Goal: Obtain resource: Download file/media

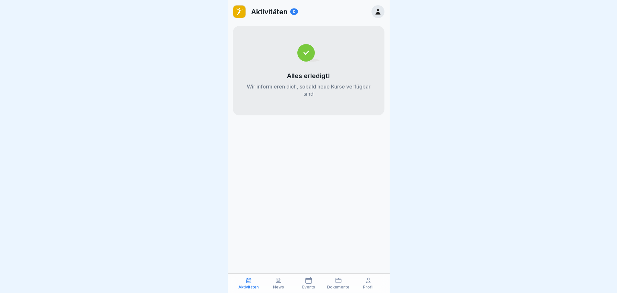
click at [275, 284] on div "News" at bounding box center [278, 283] width 27 height 12
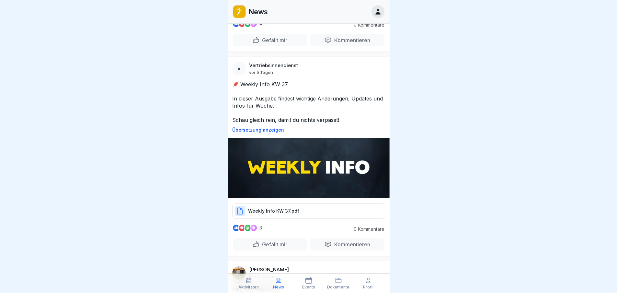
scroll to position [1230, 0]
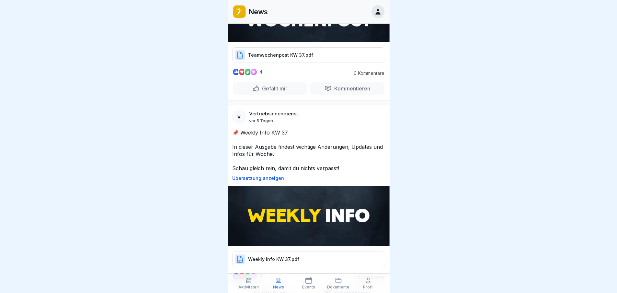
click at [257, 175] on p "Übersetzung anzeigen" at bounding box center [308, 177] width 153 height 5
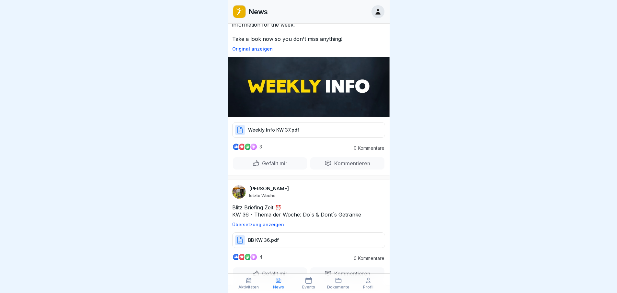
scroll to position [1327, 0]
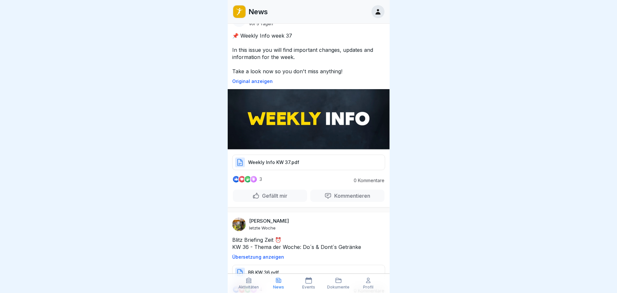
click at [288, 159] on p "Weekly Info KW 37.pdf" at bounding box center [273, 162] width 51 height 6
click at [333, 283] on div "Dokumente" at bounding box center [338, 283] width 27 height 12
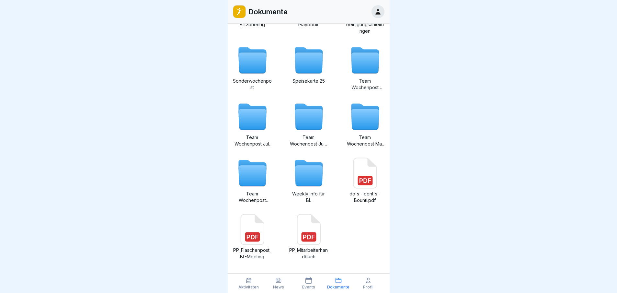
scroll to position [97, 0]
click at [307, 176] on icon at bounding box center [309, 175] width 28 height 21
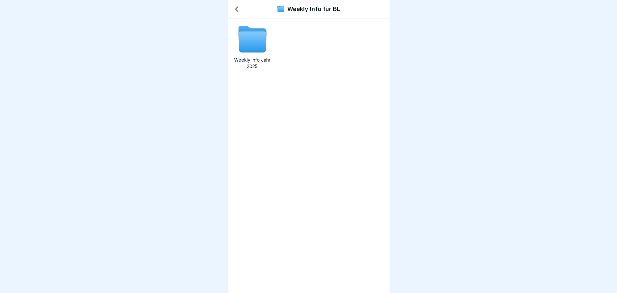
click at [254, 46] on icon at bounding box center [252, 42] width 28 height 21
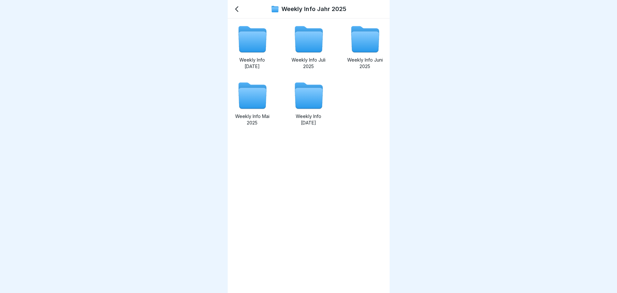
click at [252, 50] on icon at bounding box center [252, 42] width 28 height 21
click at [256, 100] on icon at bounding box center [252, 98] width 28 height 21
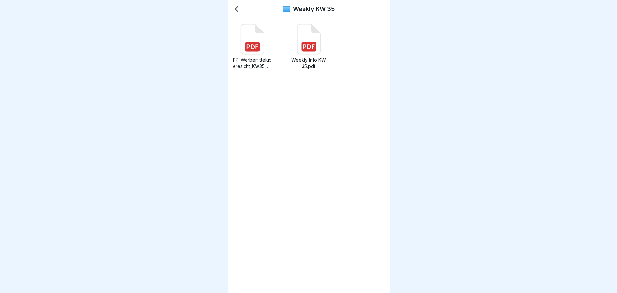
click at [303, 40] on icon at bounding box center [308, 39] width 23 height 30
click at [236, 10] on icon at bounding box center [236, 9] width 3 height 5
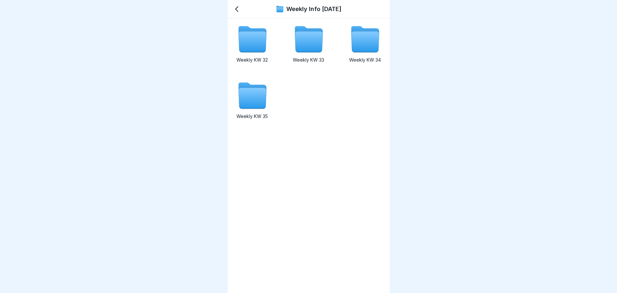
click at [361, 39] on icon at bounding box center [365, 42] width 28 height 21
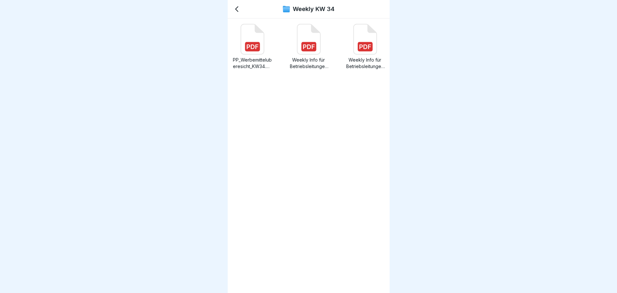
click at [364, 41] on icon at bounding box center [364, 39] width 23 height 30
click at [239, 10] on icon at bounding box center [237, 9] width 8 height 8
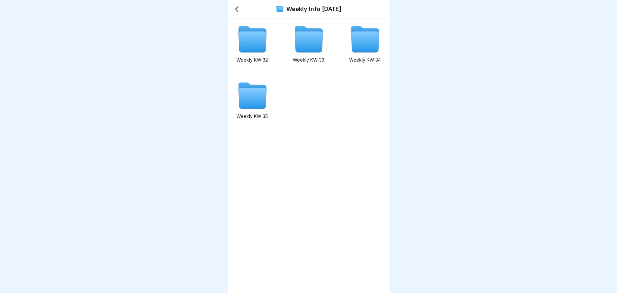
click at [239, 10] on icon at bounding box center [237, 9] width 8 height 8
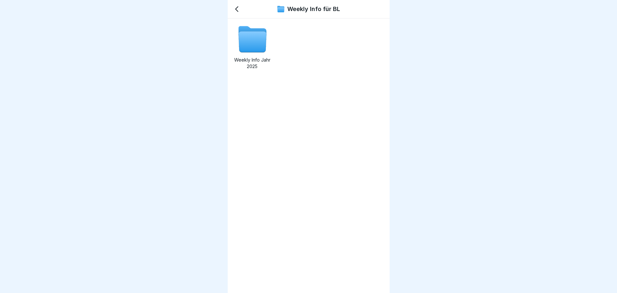
click at [239, 10] on icon at bounding box center [237, 9] width 8 height 8
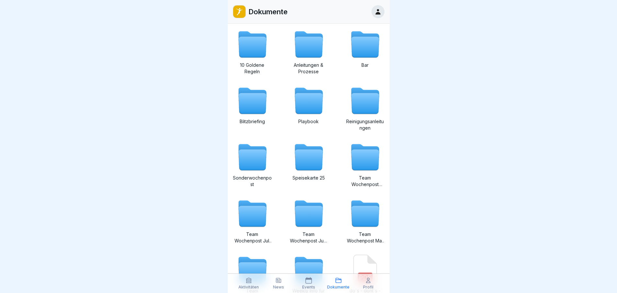
click at [293, 286] on div "Aktivitäten News Events Dokumente Profil" at bounding box center [309, 282] width 162 height 19
click at [281, 282] on icon at bounding box center [278, 280] width 5 height 5
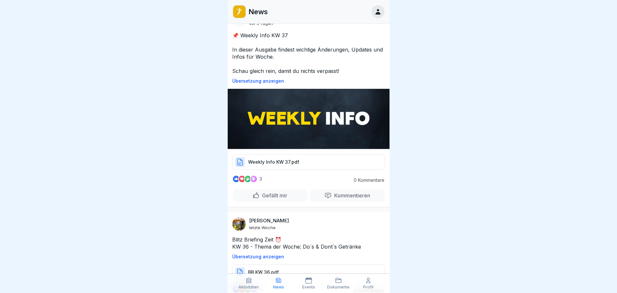
scroll to position [1230, 0]
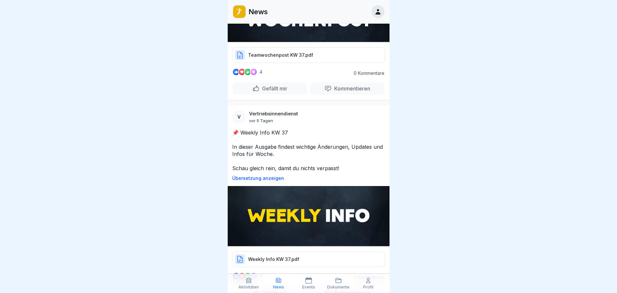
click at [294, 256] on p "Weekly Info KW 37.pdf" at bounding box center [273, 259] width 51 height 6
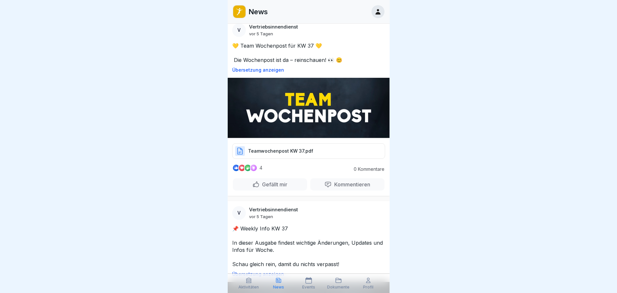
scroll to position [1133, 0]
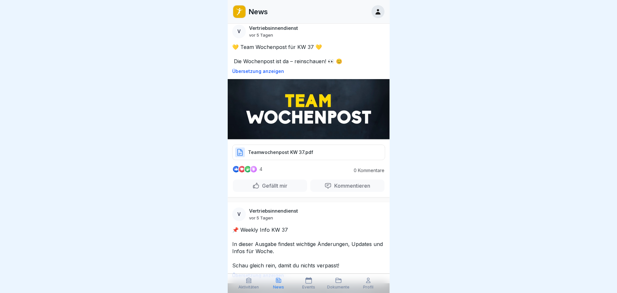
click at [288, 149] on p "Teamwochenpost KW 37.pdf" at bounding box center [280, 152] width 65 height 6
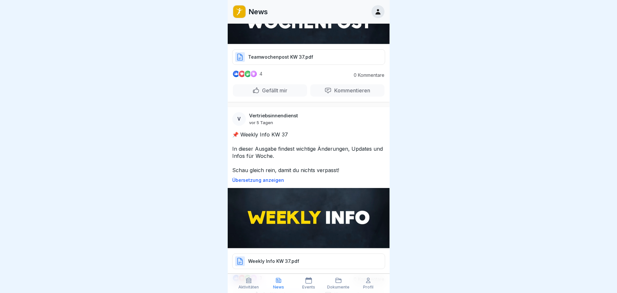
scroll to position [1262, 0]
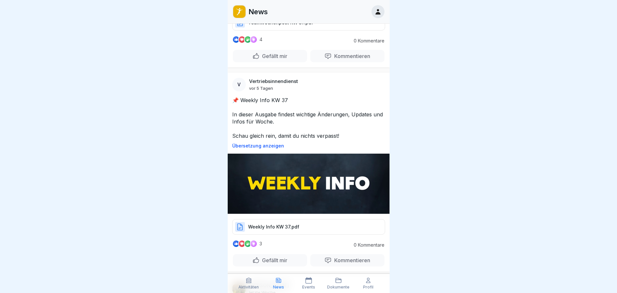
click at [300, 219] on div "Weekly Info KW 37.pdf" at bounding box center [308, 227] width 153 height 16
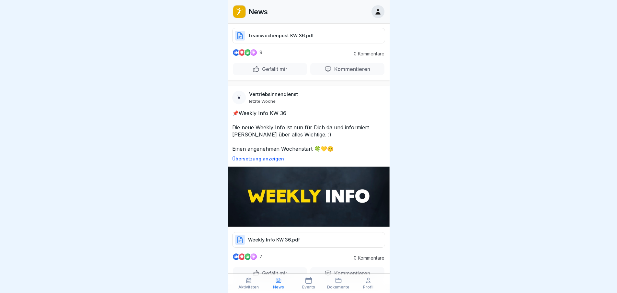
scroll to position [5341, 0]
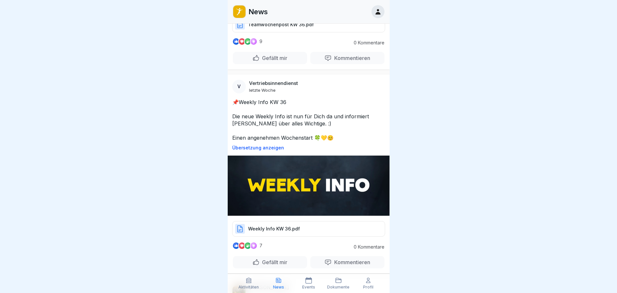
click at [292, 225] on p "Weekly Info KW 36.pdf" at bounding box center [274, 228] width 52 height 6
